Goal: Navigation & Orientation: Understand site structure

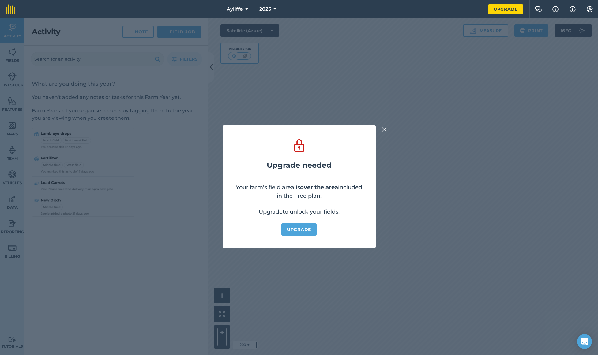
click at [385, 129] on img at bounding box center [385, 129] width 6 height 7
